Goal: Information Seeking & Learning: Learn about a topic

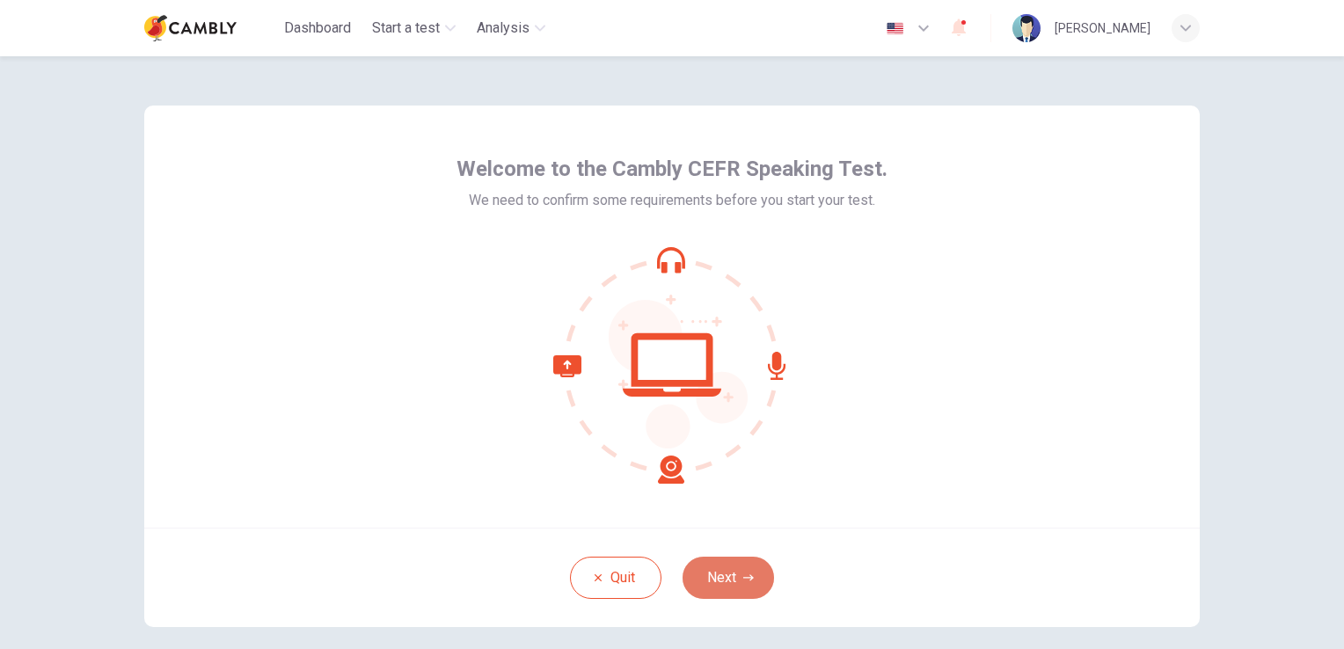
click at [732, 576] on button "Next" at bounding box center [728, 578] width 91 height 42
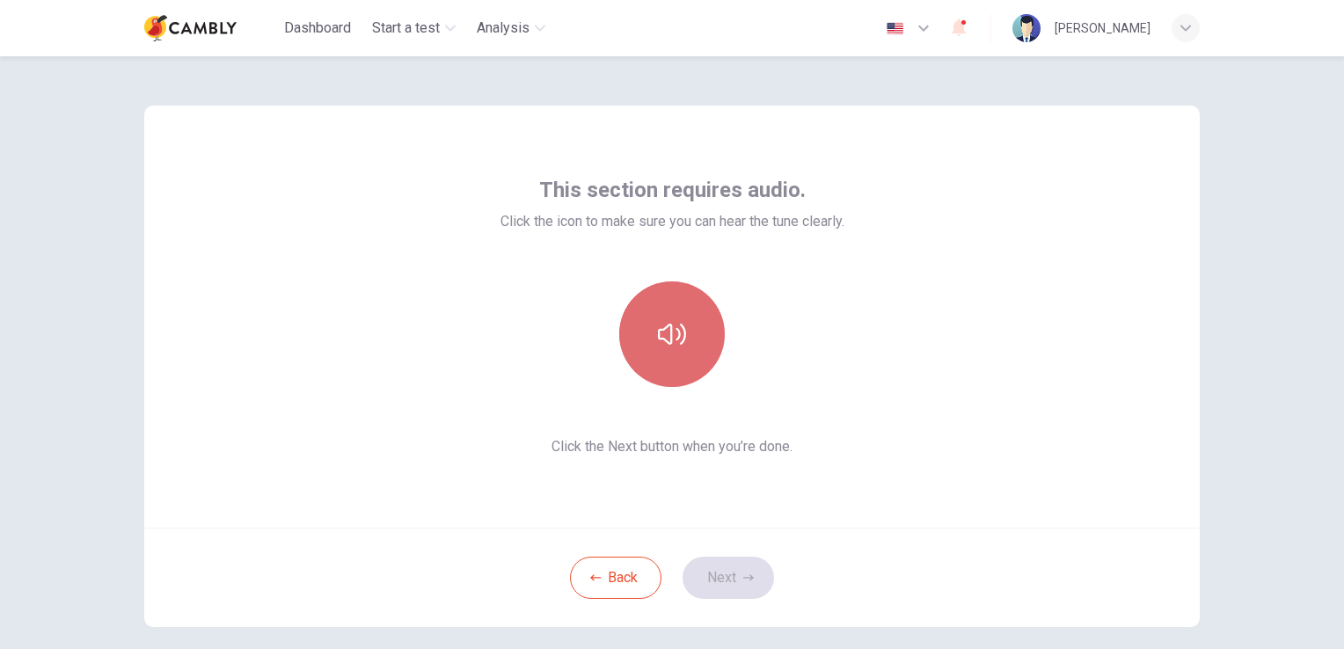
click at [662, 346] on icon "button" at bounding box center [672, 334] width 28 height 28
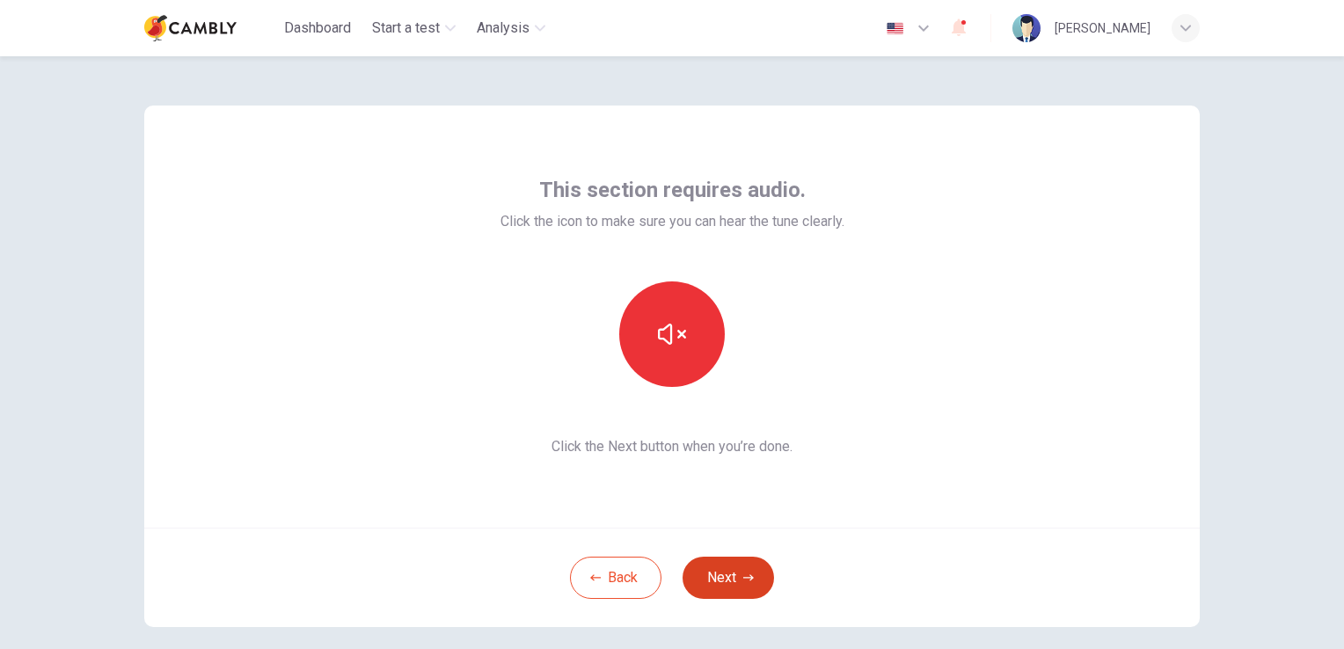
click at [743, 581] on icon "button" at bounding box center [748, 578] width 11 height 11
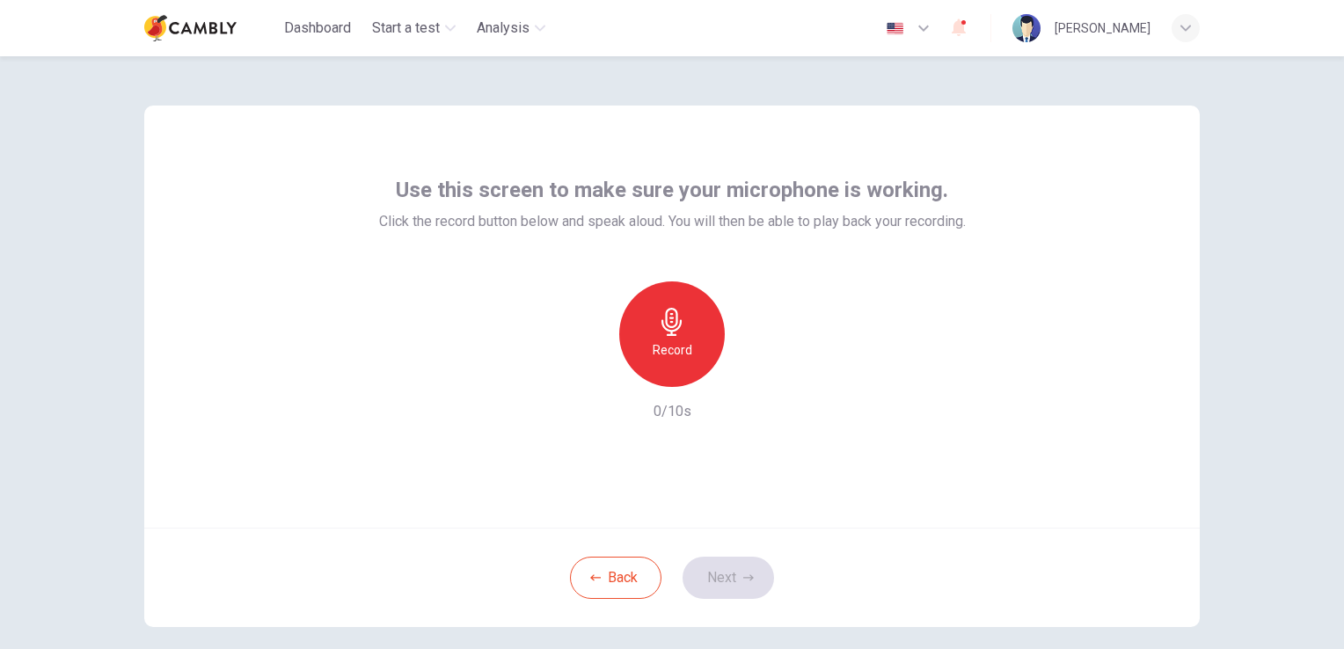
click at [668, 327] on icon "button" at bounding box center [672, 322] width 20 height 28
click at [754, 378] on icon "button" at bounding box center [753, 373] width 18 height 18
click at [587, 375] on icon "button" at bounding box center [591, 373] width 16 height 16
click at [730, 567] on button "Next" at bounding box center [728, 578] width 91 height 42
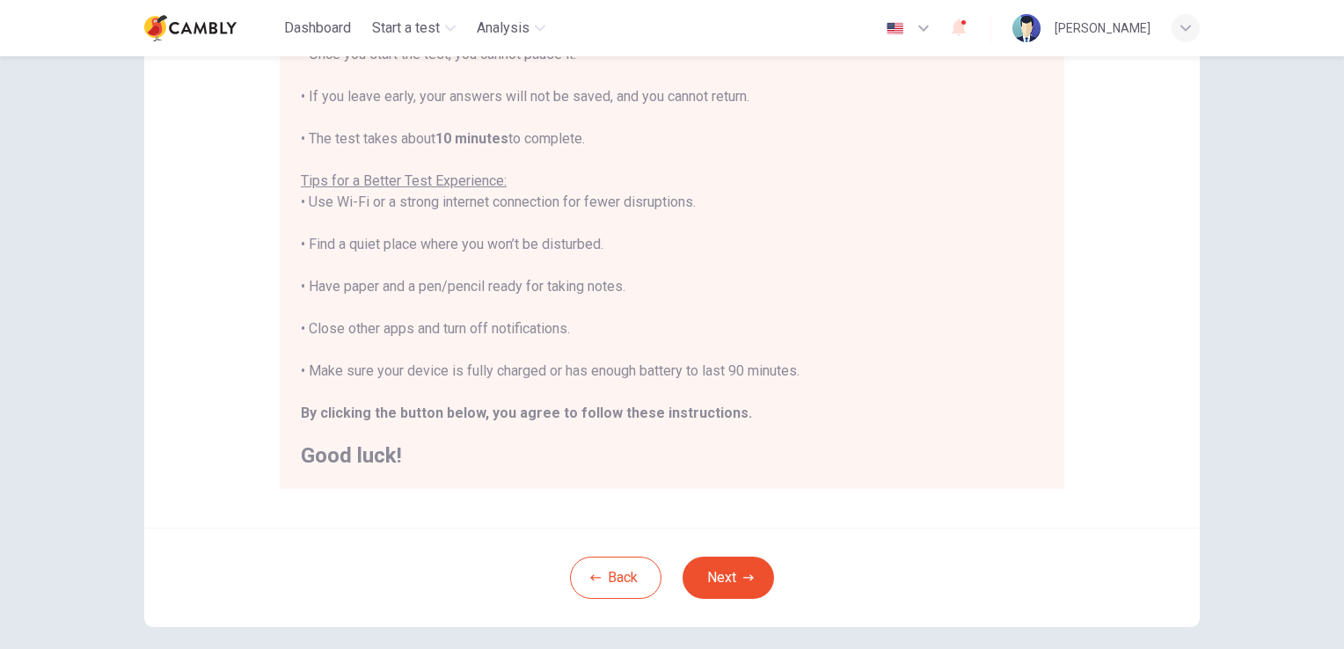
scroll to position [264, 0]
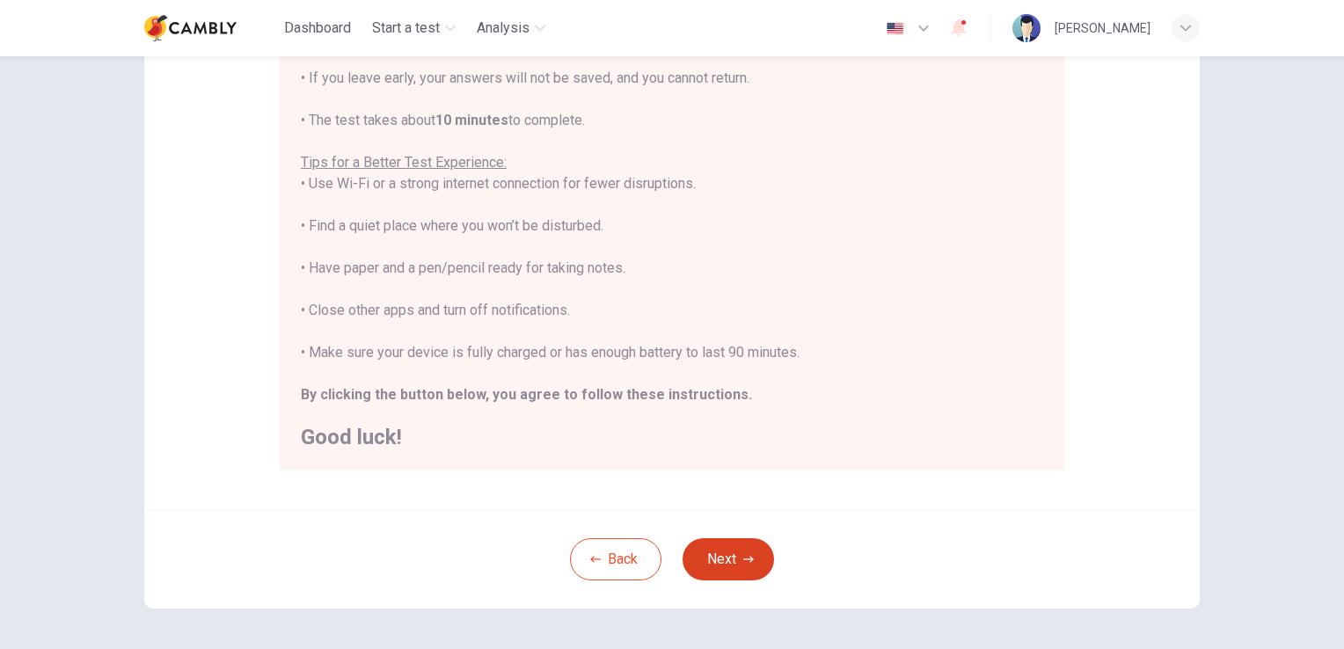
click at [736, 556] on button "Next" at bounding box center [728, 559] width 91 height 42
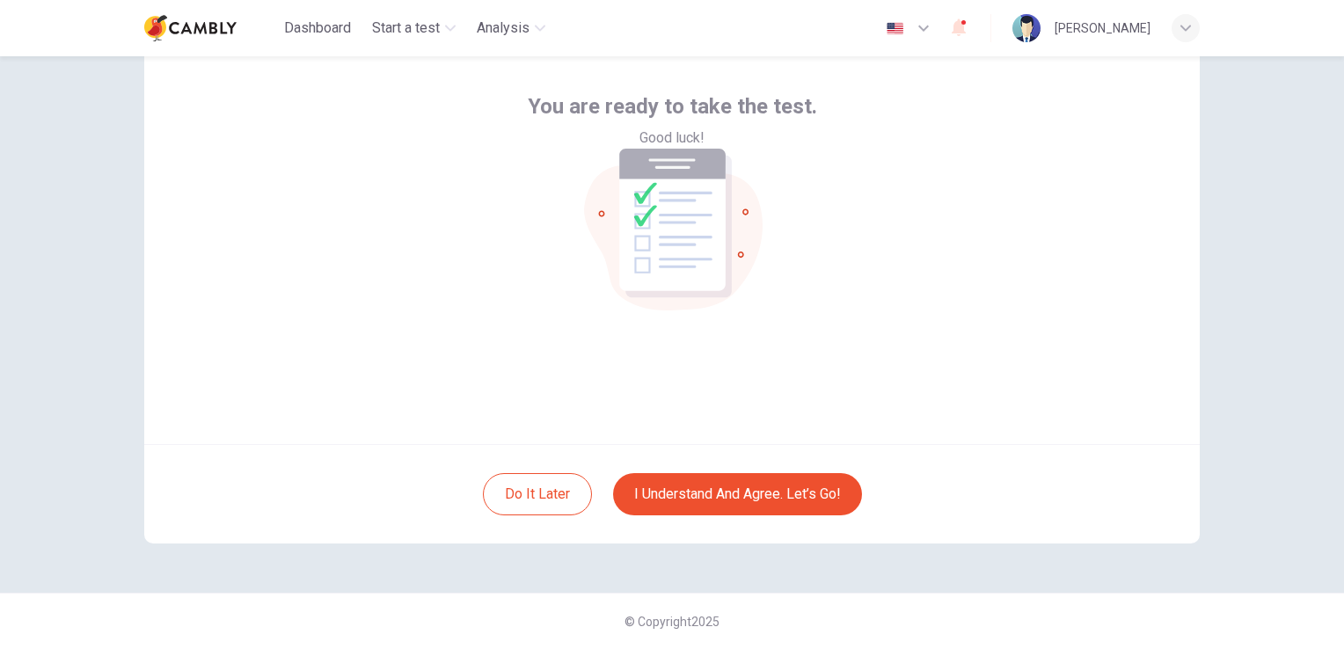
scroll to position [83, 0]
click at [749, 494] on button "I understand and agree. Let’s go!" at bounding box center [737, 495] width 249 height 42
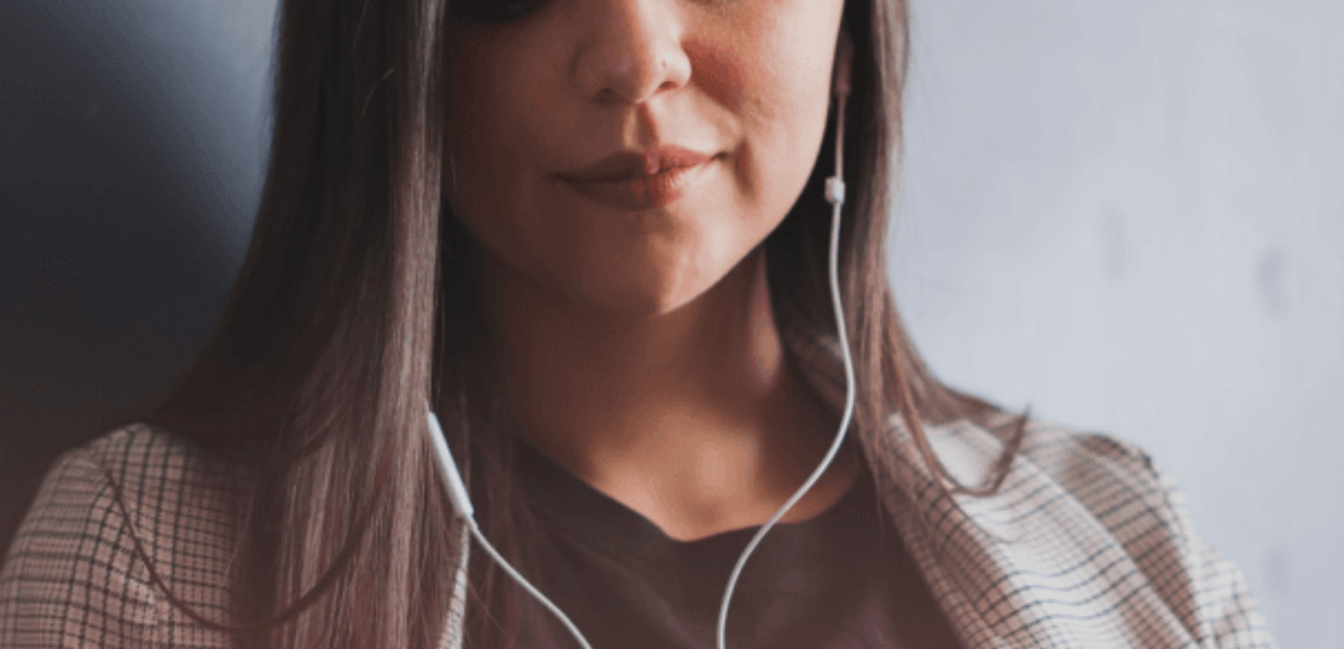
click at [50, 91] on button "Continue" at bounding box center [25, 124] width 50 height 66
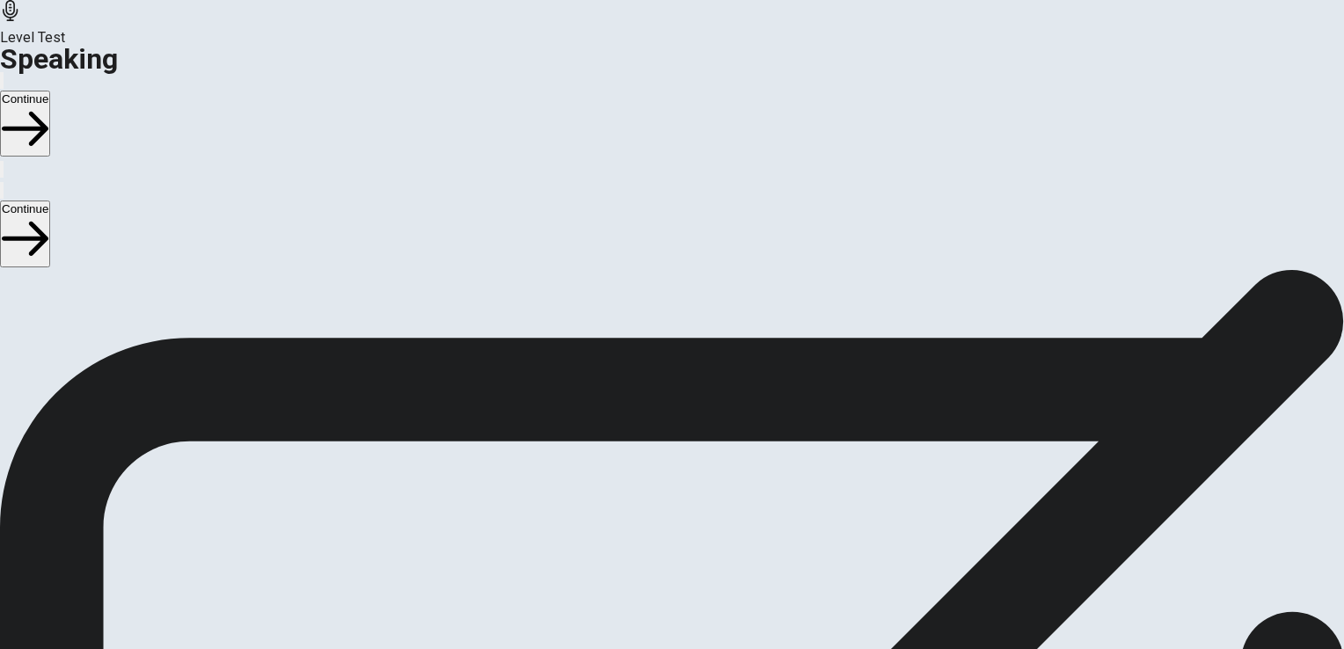
scroll to position [88, 0]
click at [653, 534] on button "Play Audio" at bounding box center [651, 542] width 4 height 17
click at [48, 106] on icon "button" at bounding box center [25, 129] width 47 height 47
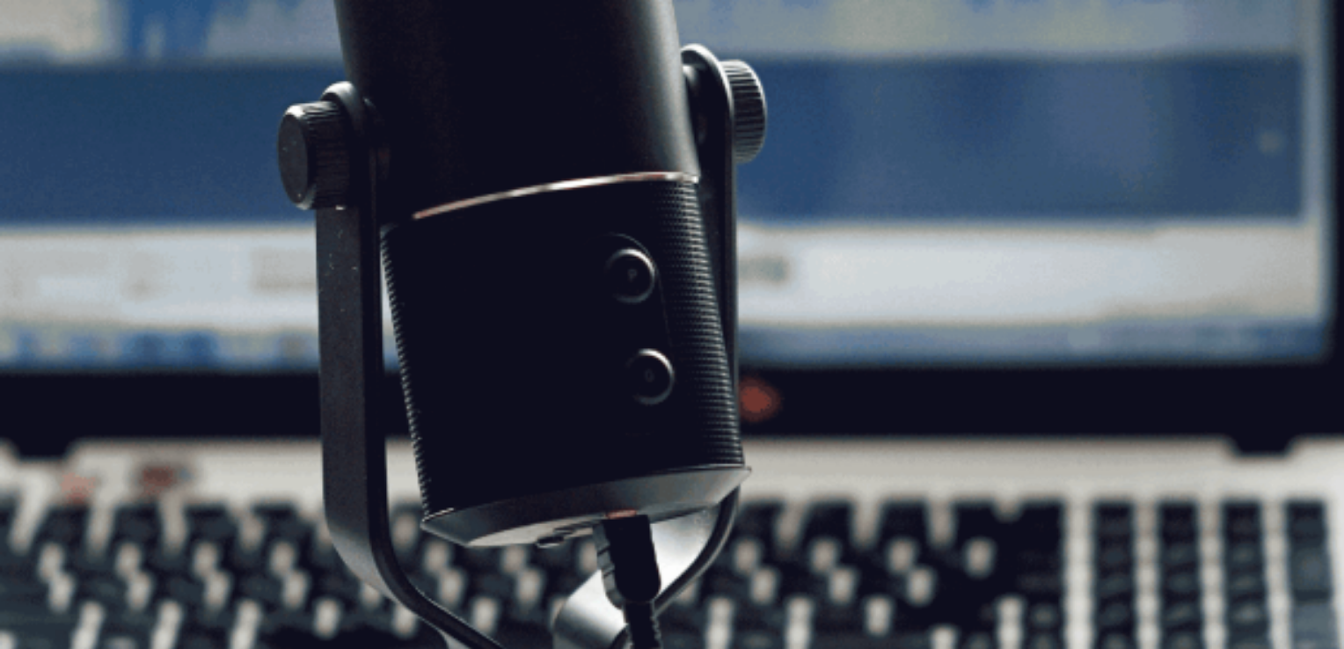
scroll to position [36, 0]
click at [50, 91] on button "Continue" at bounding box center [25, 124] width 50 height 66
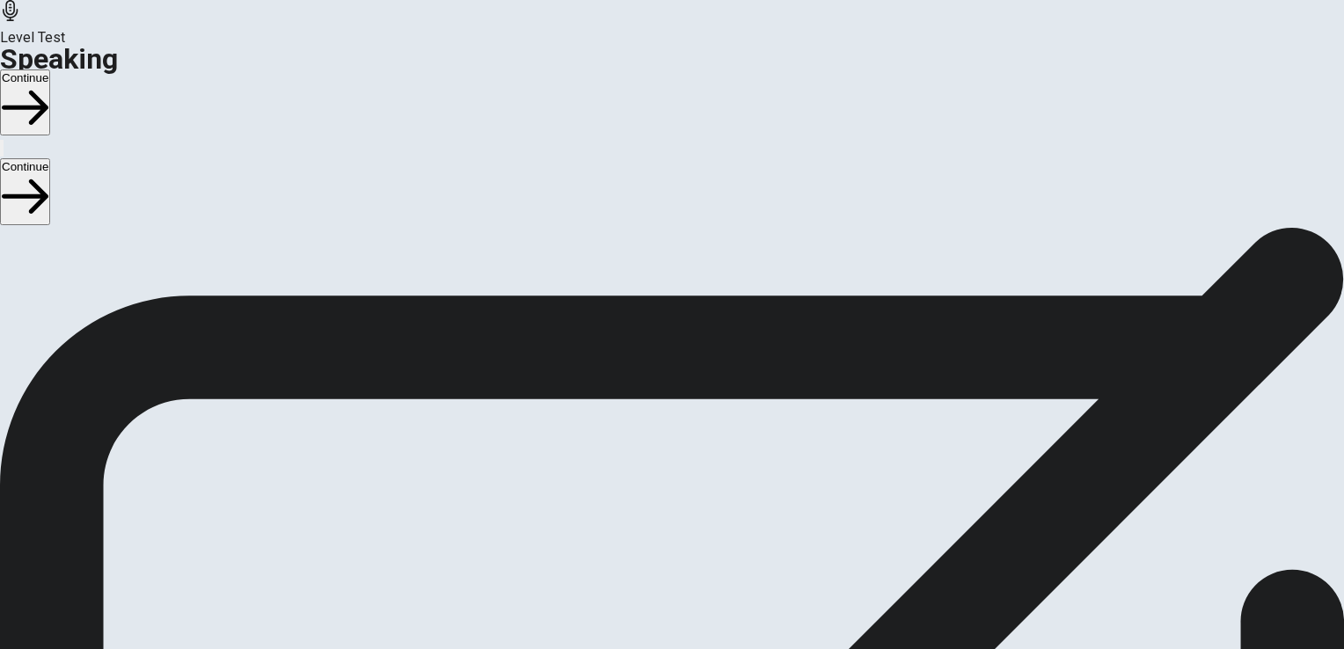
scroll to position [0, 0]
click at [50, 69] on button "Continue" at bounding box center [25, 102] width 50 height 66
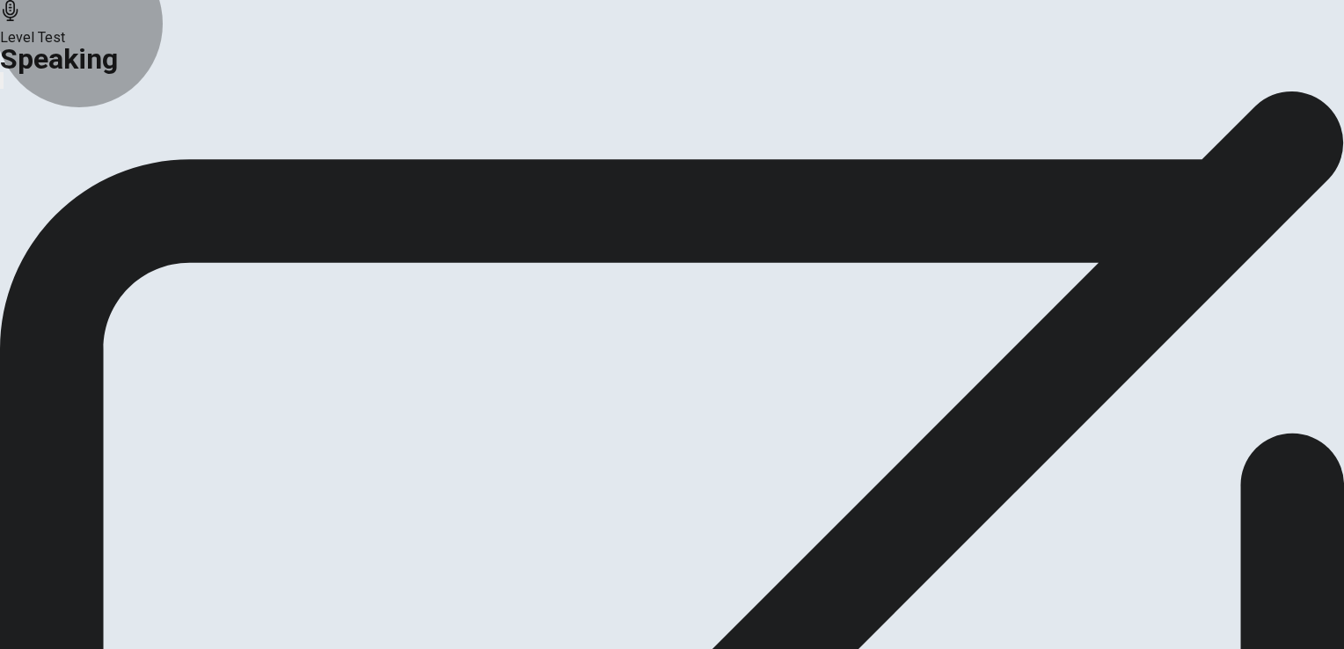
click at [69, 220] on button "Analysis" at bounding box center [34, 208] width 69 height 24
